Goal: Download file/media

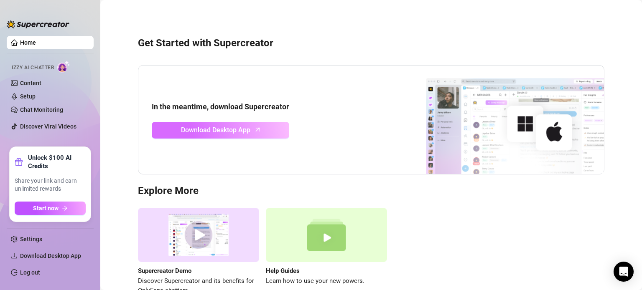
click at [241, 130] on span "Download Desktop App" at bounding box center [215, 130] width 69 height 10
